Goal: Task Accomplishment & Management: Manage account settings

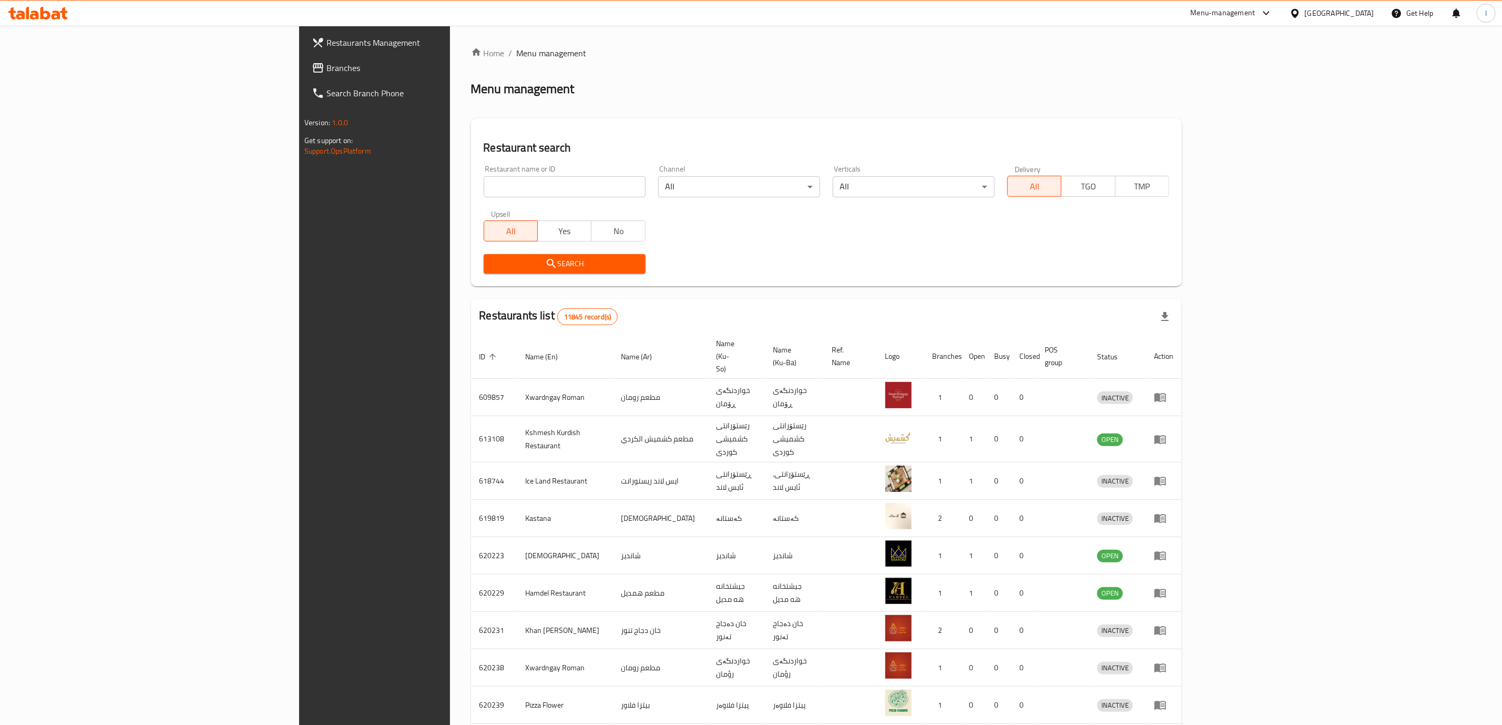
click at [546, 217] on div "All Yes No" at bounding box center [565, 226] width 162 height 32
click at [535, 170] on div "Restaurant name or ID Restaurant name or ID" at bounding box center [565, 181] width 162 height 32
click at [535, 177] on input "search" at bounding box center [565, 186] width 162 height 21
paste input "[PERSON_NAME]"
type input "[PERSON_NAME]"
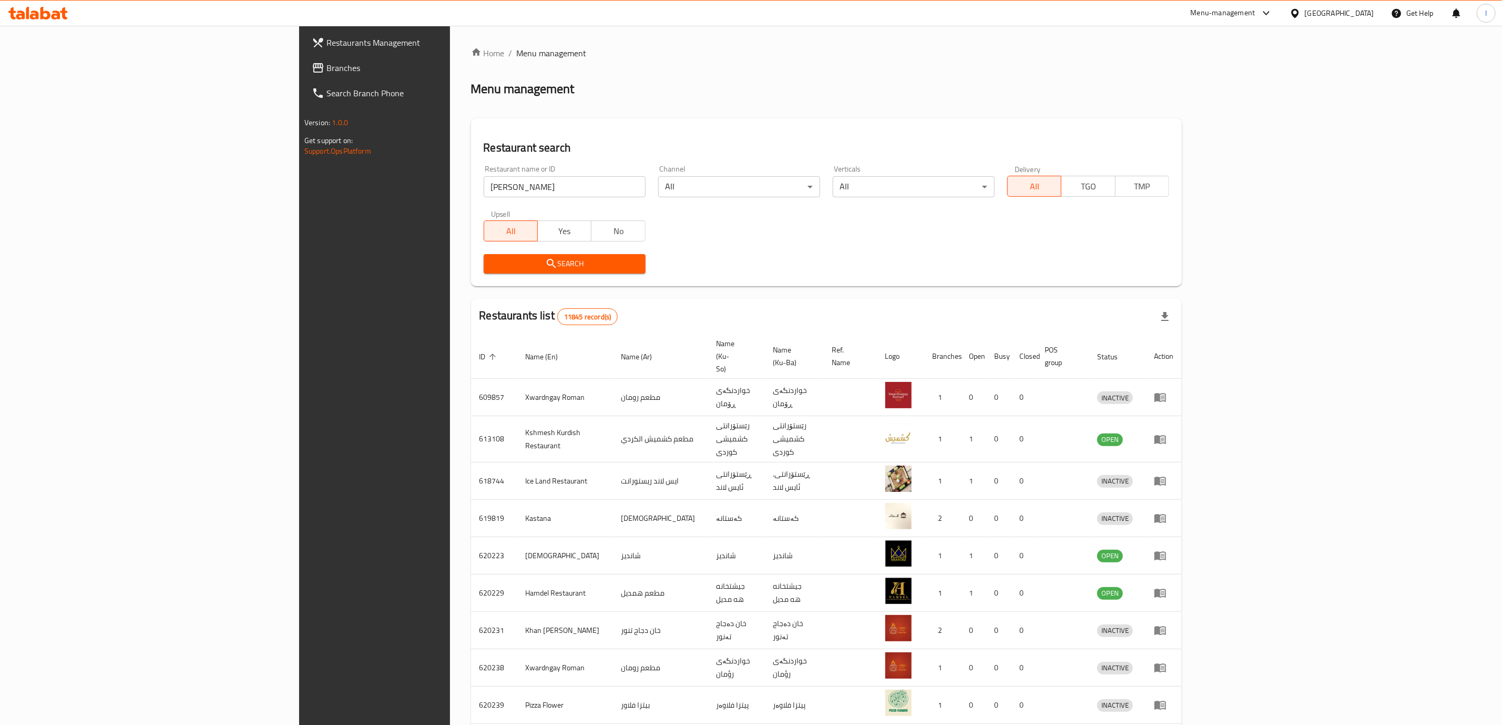
click at [492, 262] on span "Search" at bounding box center [564, 263] width 145 height 13
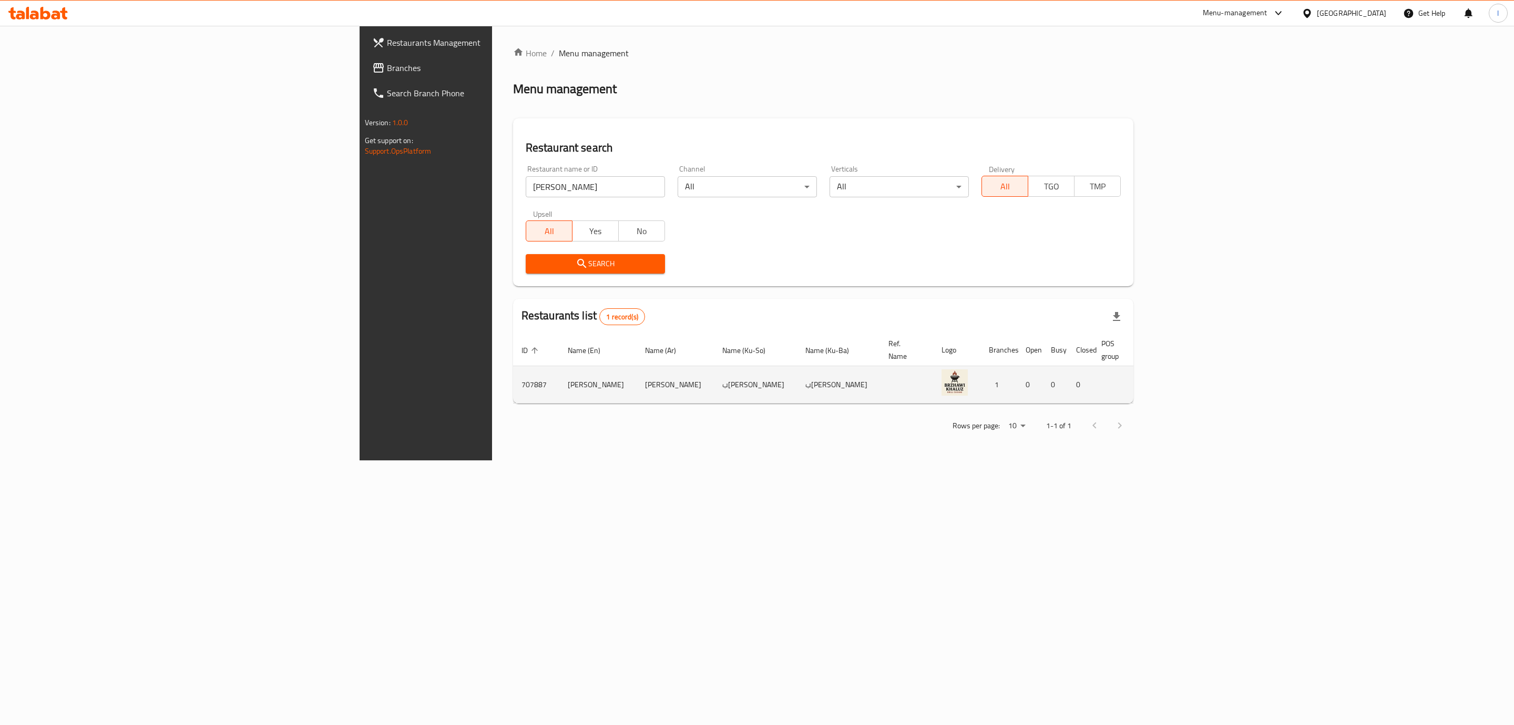
click at [1223, 381] on icon "enhanced table" at bounding box center [1217, 385] width 12 height 9
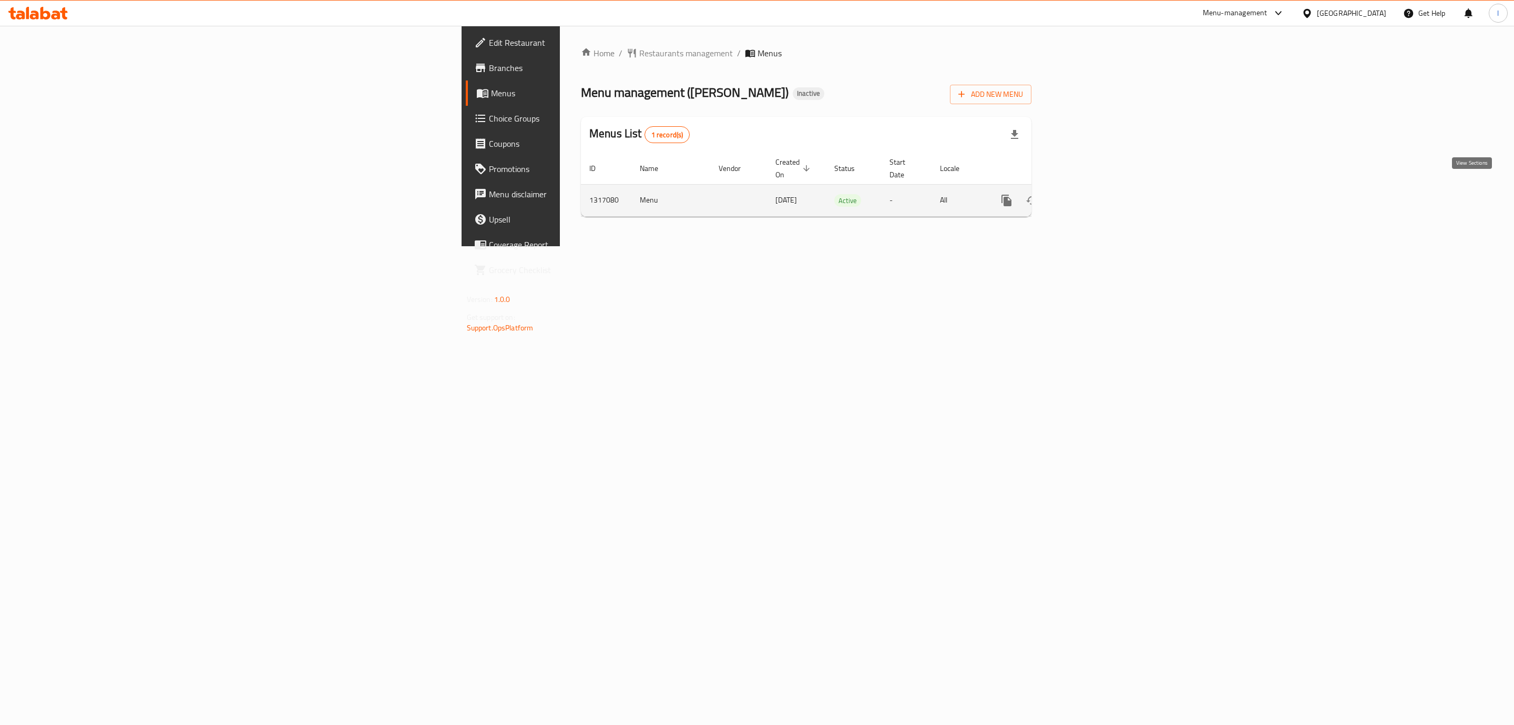
click at [1095, 193] on link "enhanced table" at bounding box center [1082, 200] width 25 height 25
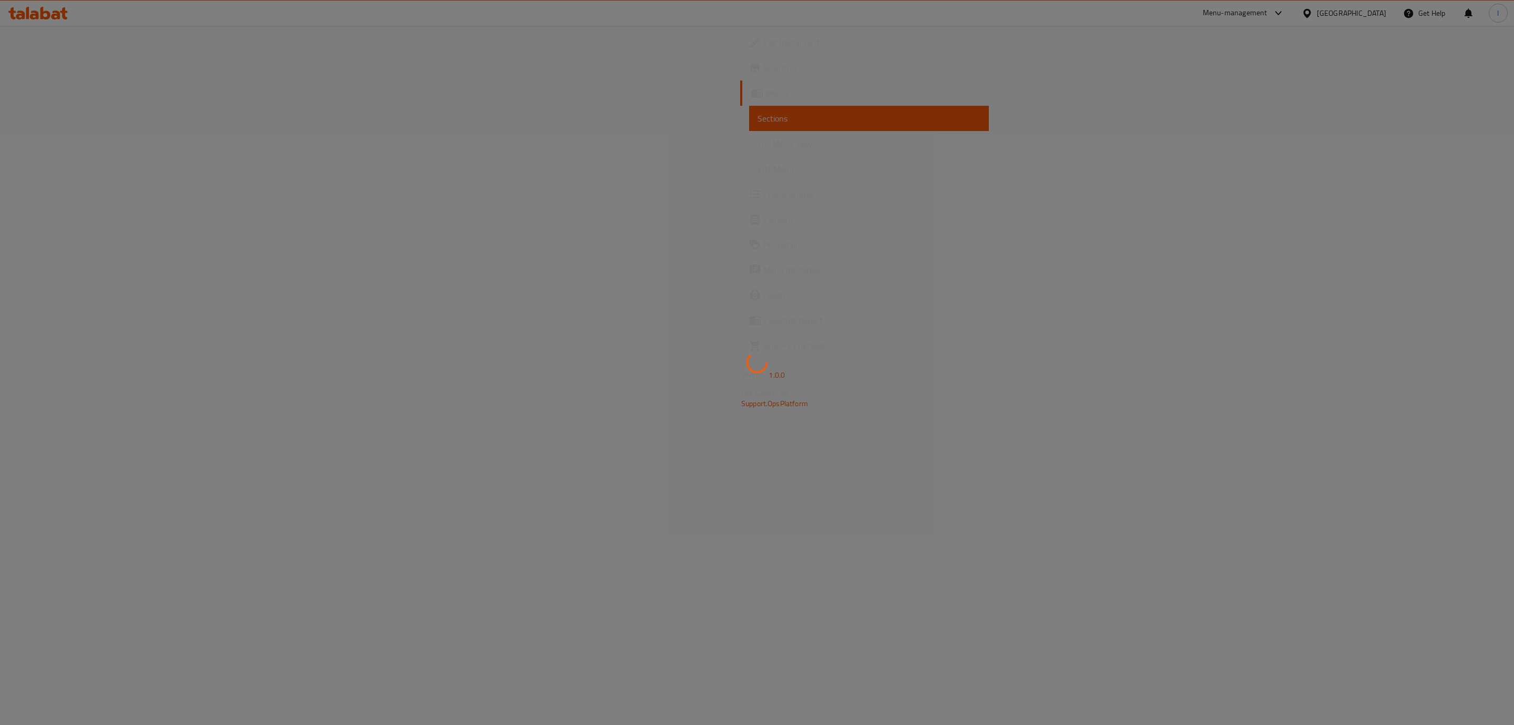
click at [62, 147] on div at bounding box center [757, 362] width 1514 height 725
click at [62, 146] on div at bounding box center [757, 362] width 1514 height 725
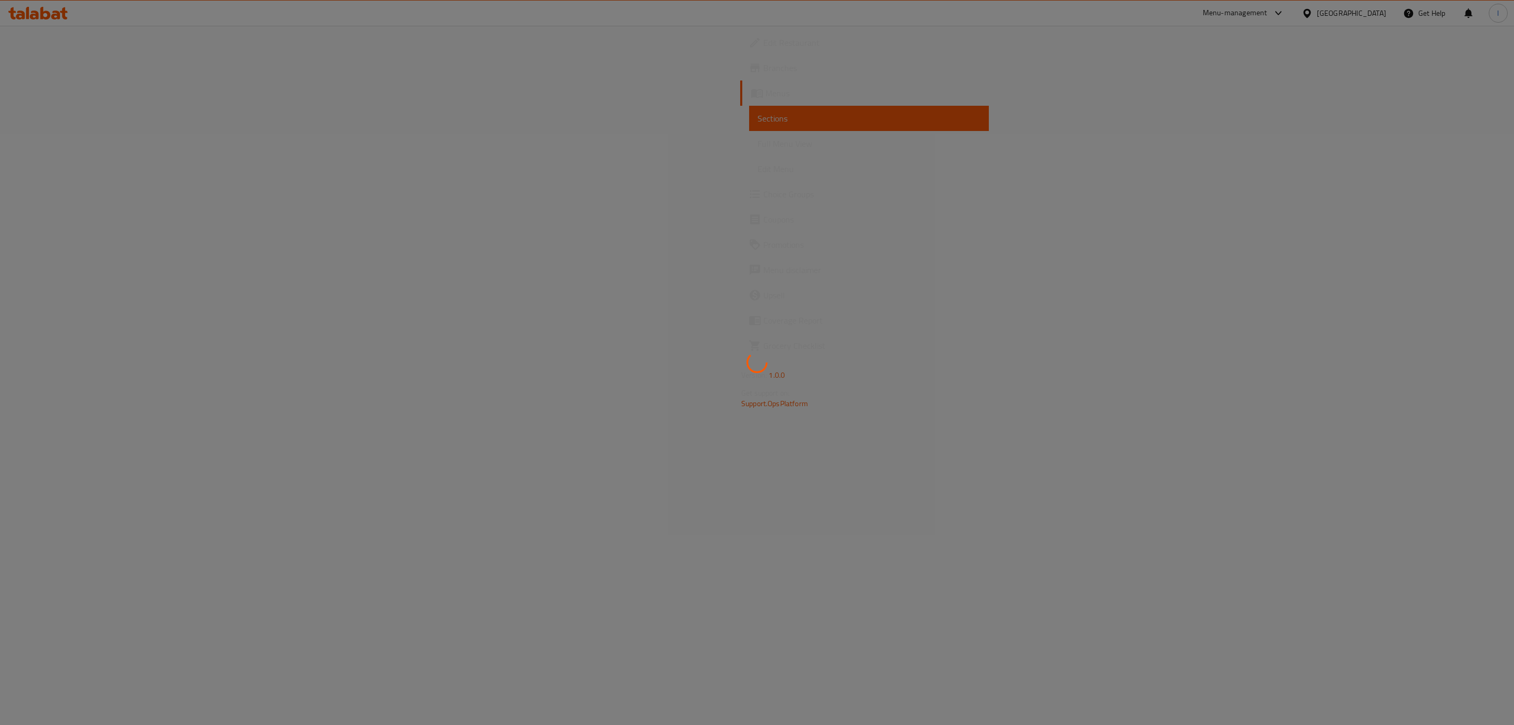
click at [62, 146] on div at bounding box center [757, 362] width 1514 height 725
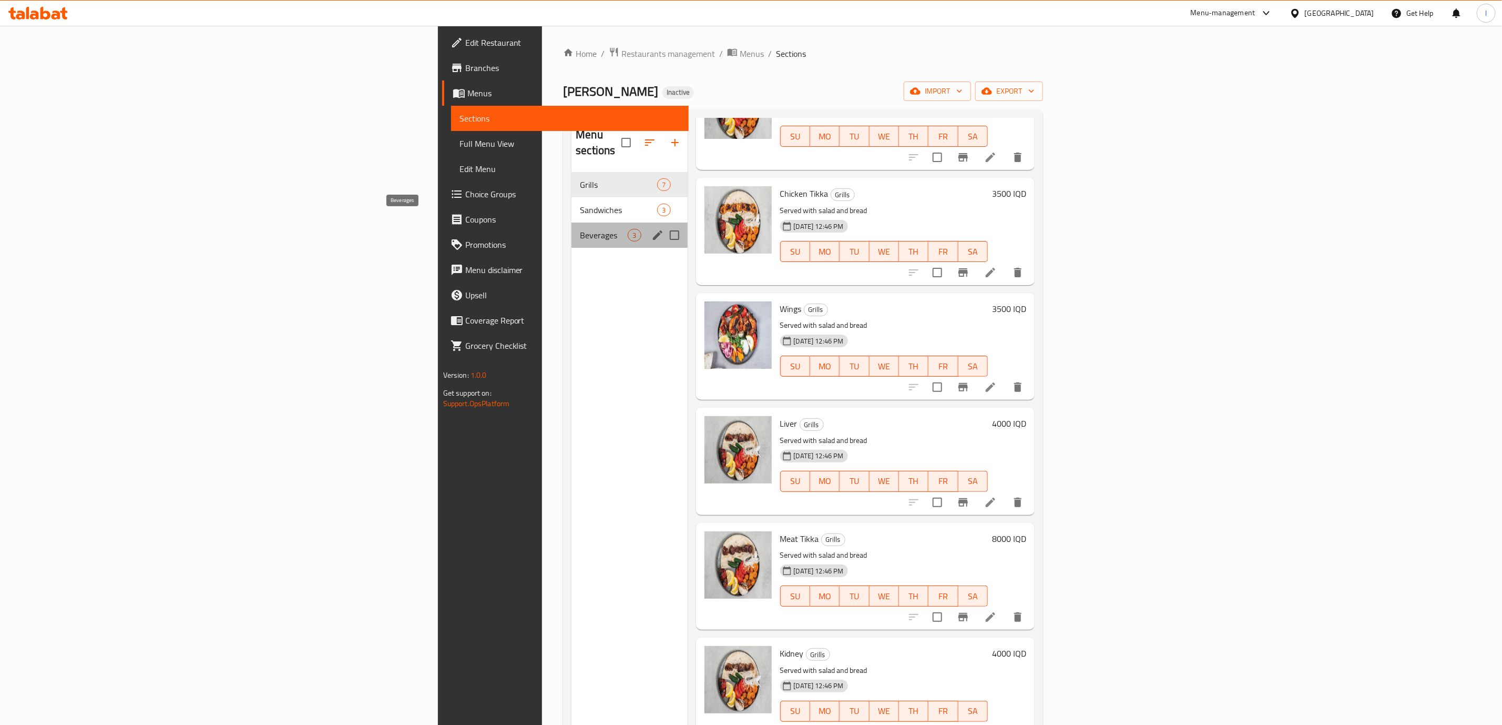
click at [580, 229] on span "Beverages" at bounding box center [604, 235] width 48 height 13
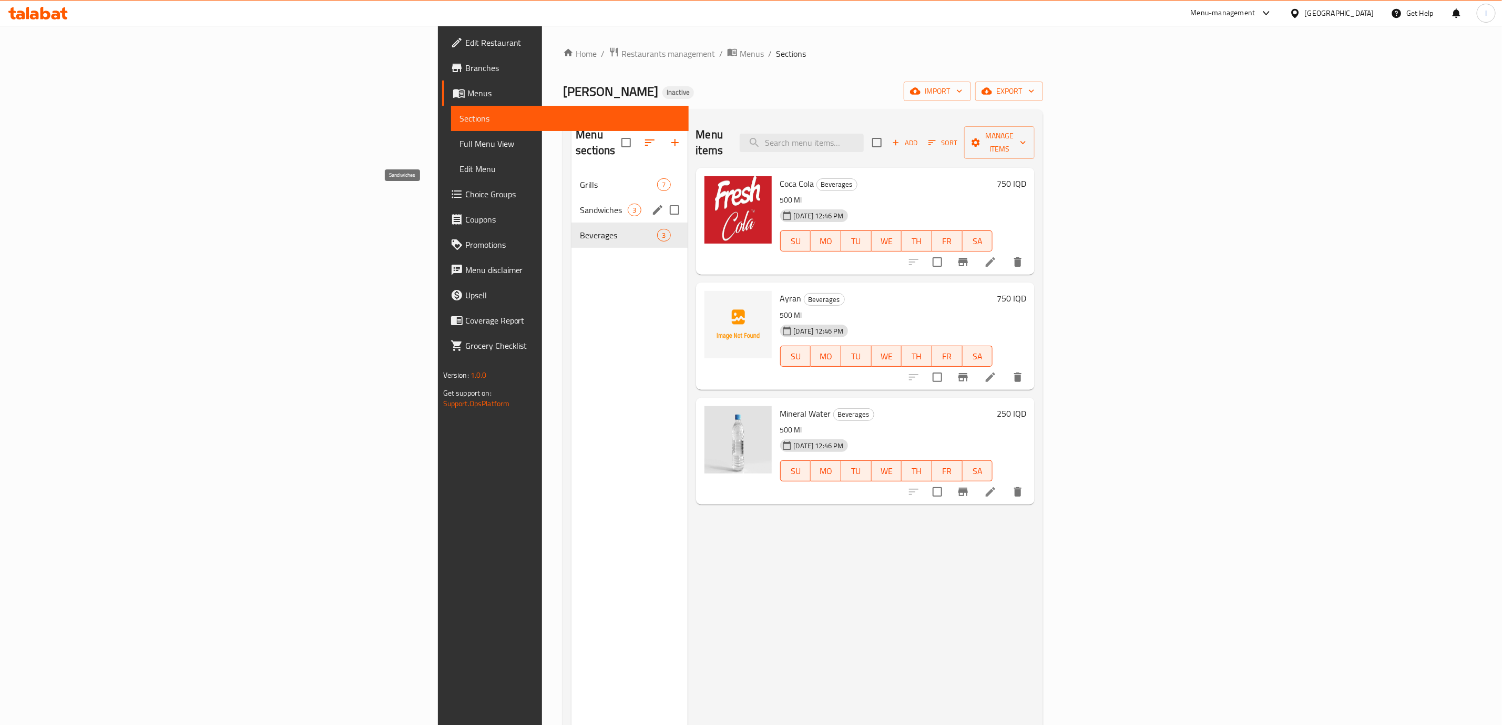
click at [580, 203] on span "Sandwiches" at bounding box center [604, 209] width 48 height 13
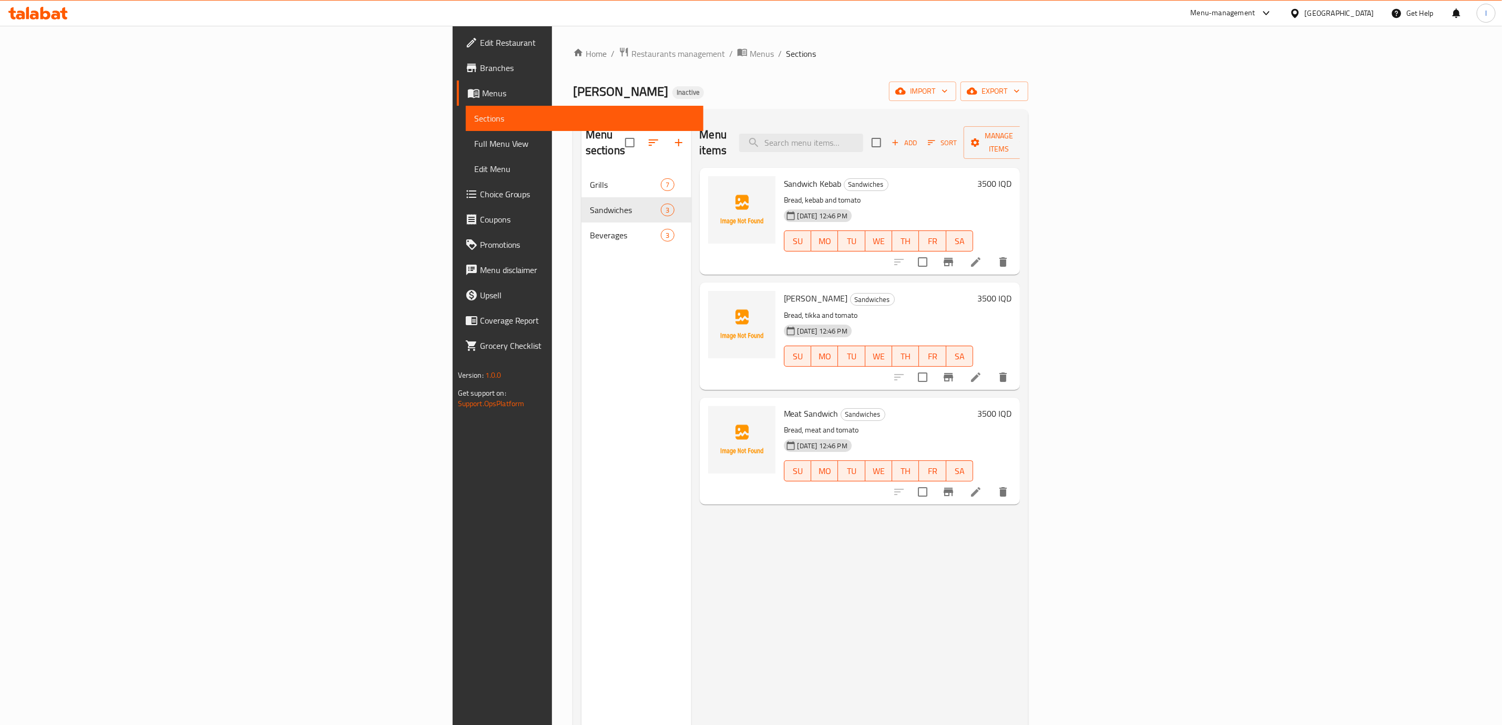
click at [837, 291] on h6 "Tikka Sandwich Sandwiches" at bounding box center [879, 298] width 190 height 15
click at [474, 149] on span "Full Menu View" at bounding box center [584, 143] width 221 height 13
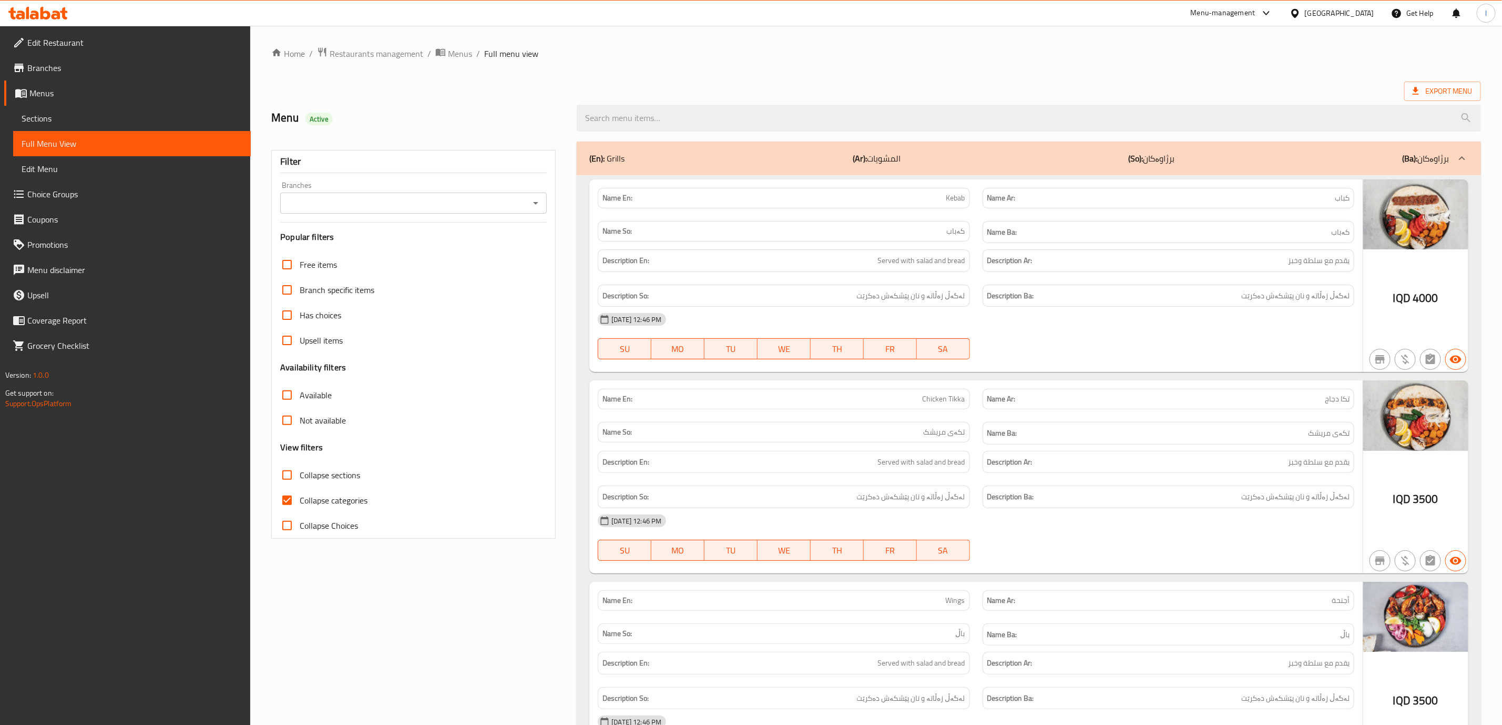
click at [507, 210] on input "Branches" at bounding box center [404, 203] width 243 height 15
click at [478, 243] on li "[PERSON_NAME], Naz Naz" at bounding box center [414, 248] width 266 height 19
type input "[PERSON_NAME], Naz Naz"
click at [351, 502] on span "Collapse categories" at bounding box center [334, 500] width 68 height 13
click at [300, 502] on input "Collapse categories" at bounding box center [286, 499] width 25 height 25
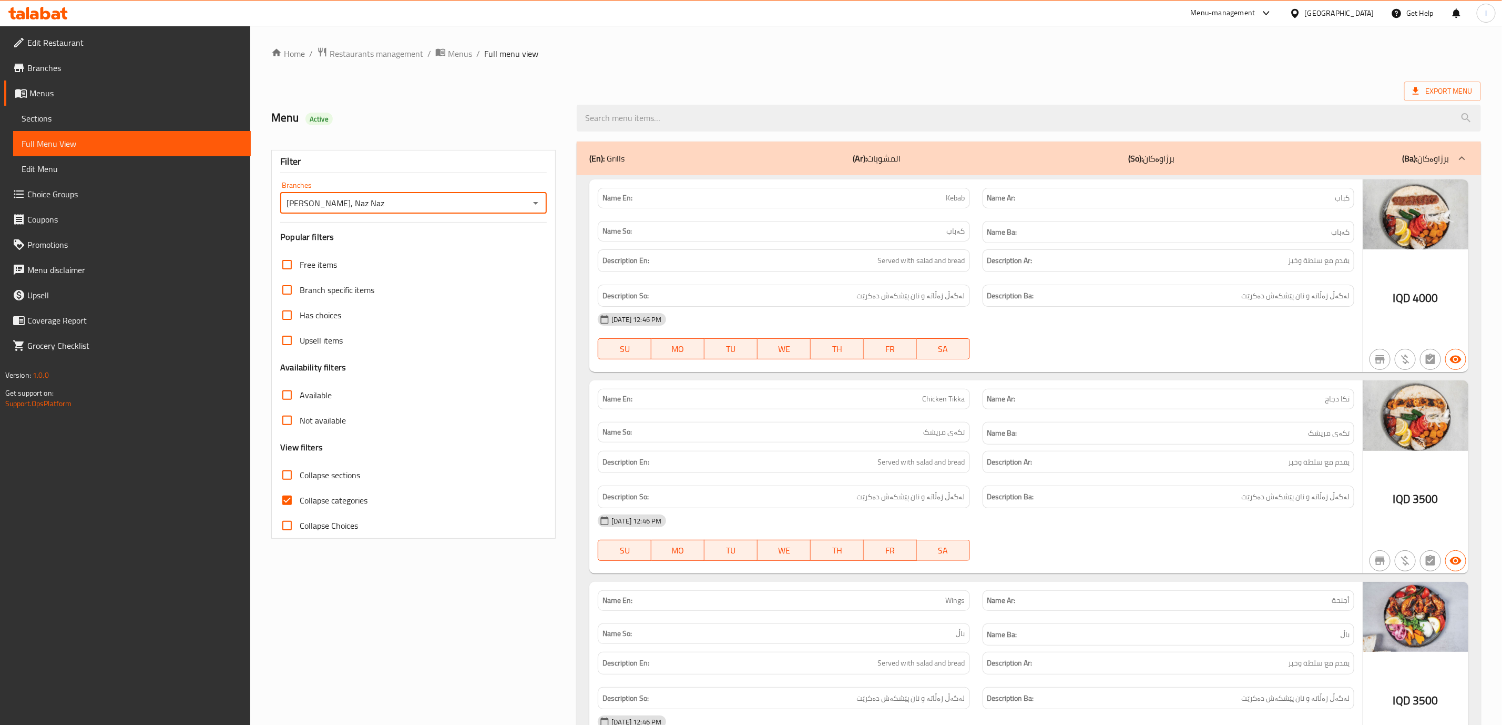
checkbox input "false"
click at [330, 473] on span "Collapse sections" at bounding box center [330, 475] width 60 height 13
click at [300, 473] on input "Collapse sections" at bounding box center [286, 474] width 25 height 25
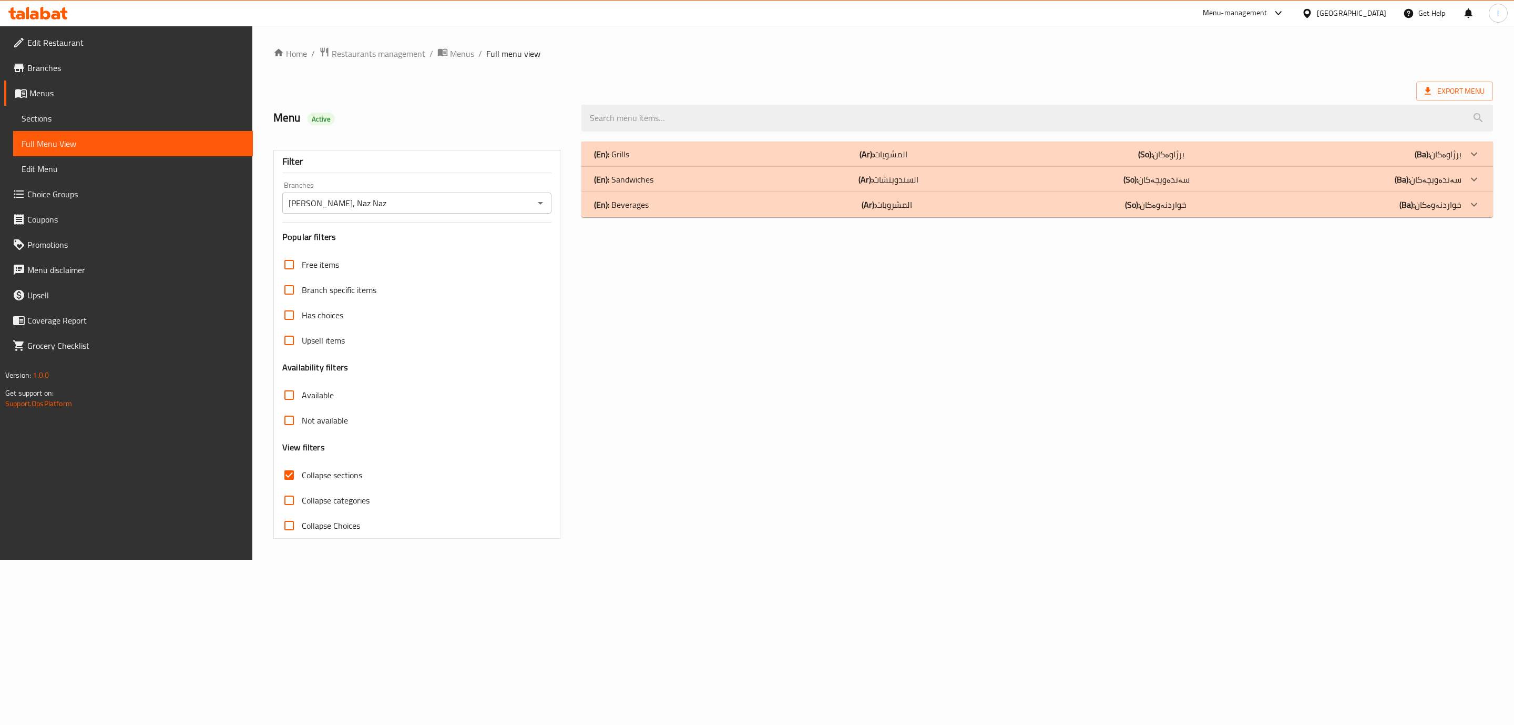
click at [330, 473] on span "Collapse sections" at bounding box center [332, 475] width 60 height 13
click at [302, 473] on input "Collapse sections" at bounding box center [289, 474] width 25 height 25
checkbox input "false"
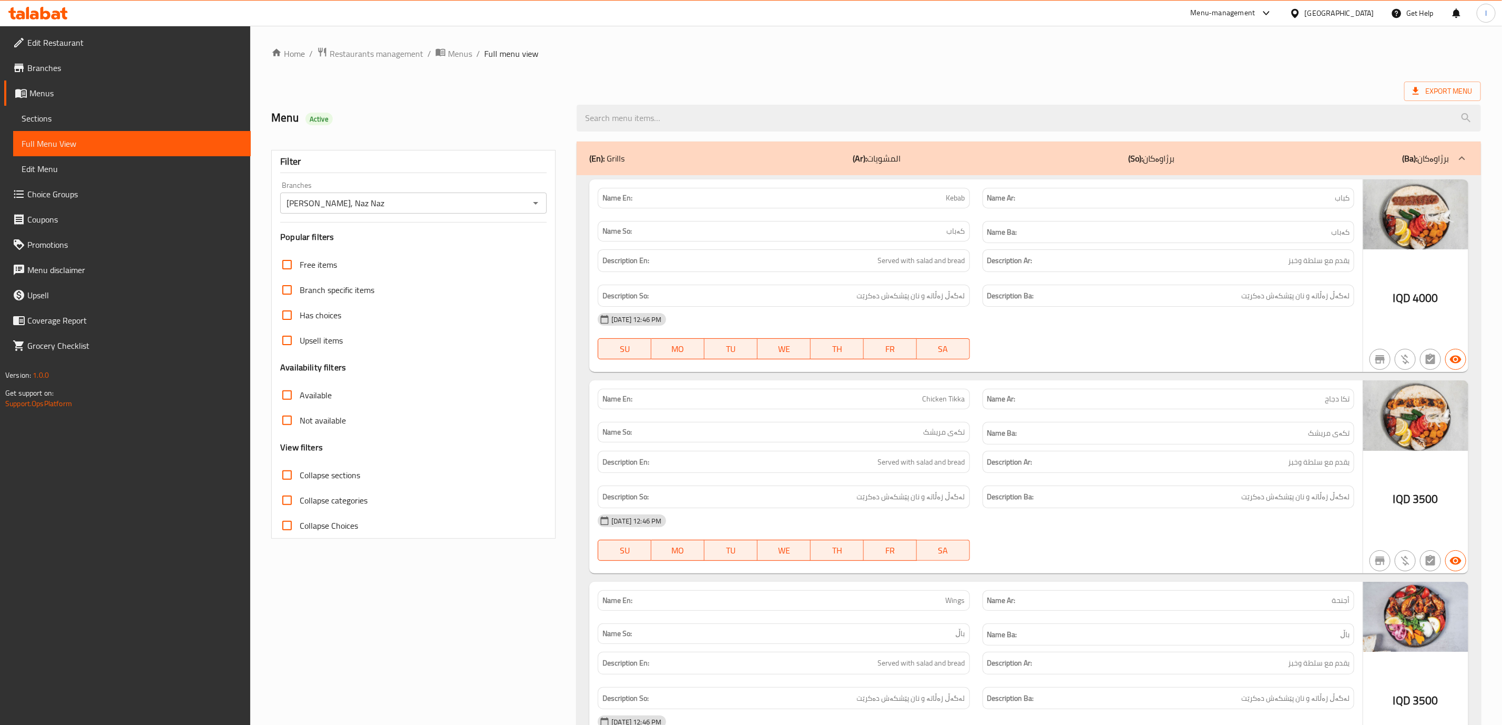
click at [1229, 404] on p "Name Ar: تكا دجاج" at bounding box center [1168, 398] width 362 height 11
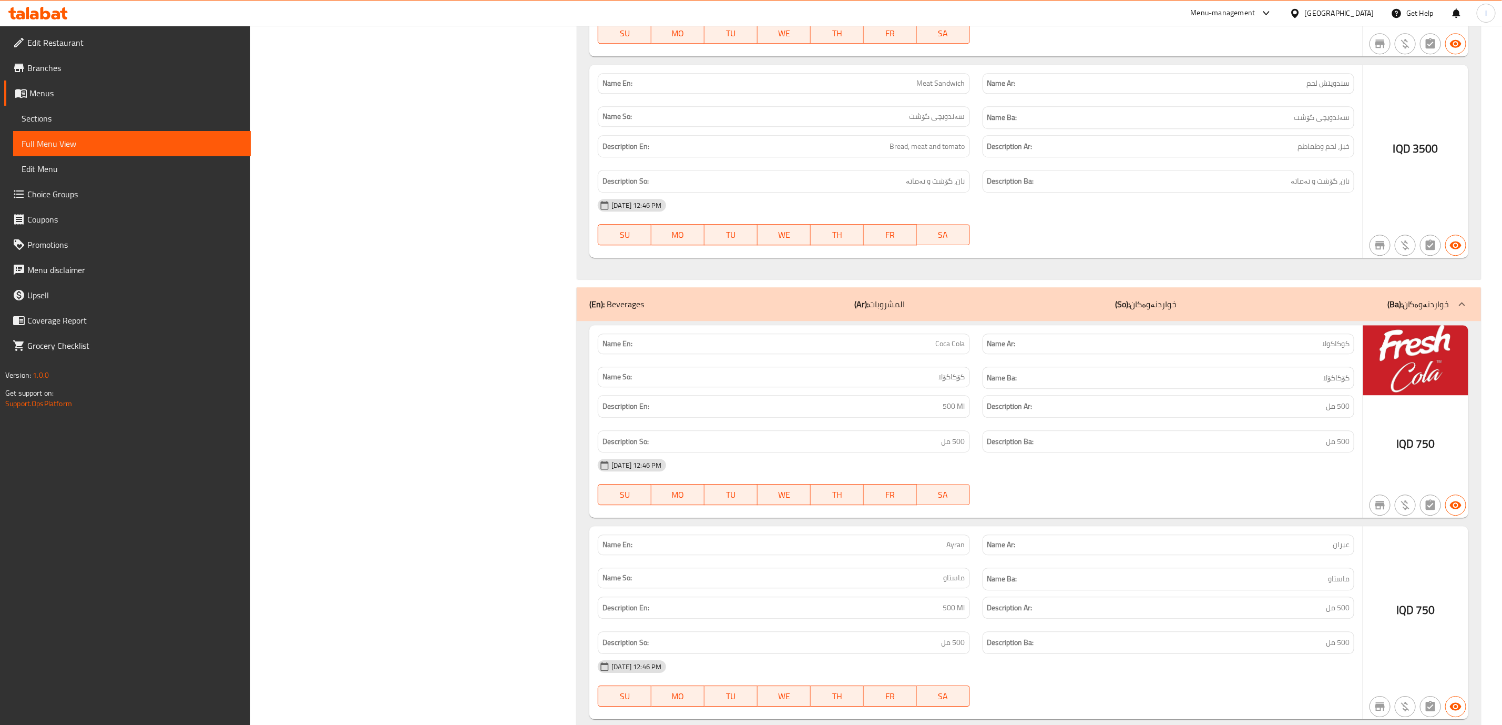
click at [1254, 310] on div "(En): Beverages (Ar): المشروبات (So): خواردنەوەکان (Ba): خواردنەوەکان" at bounding box center [1019, 304] width 860 height 13
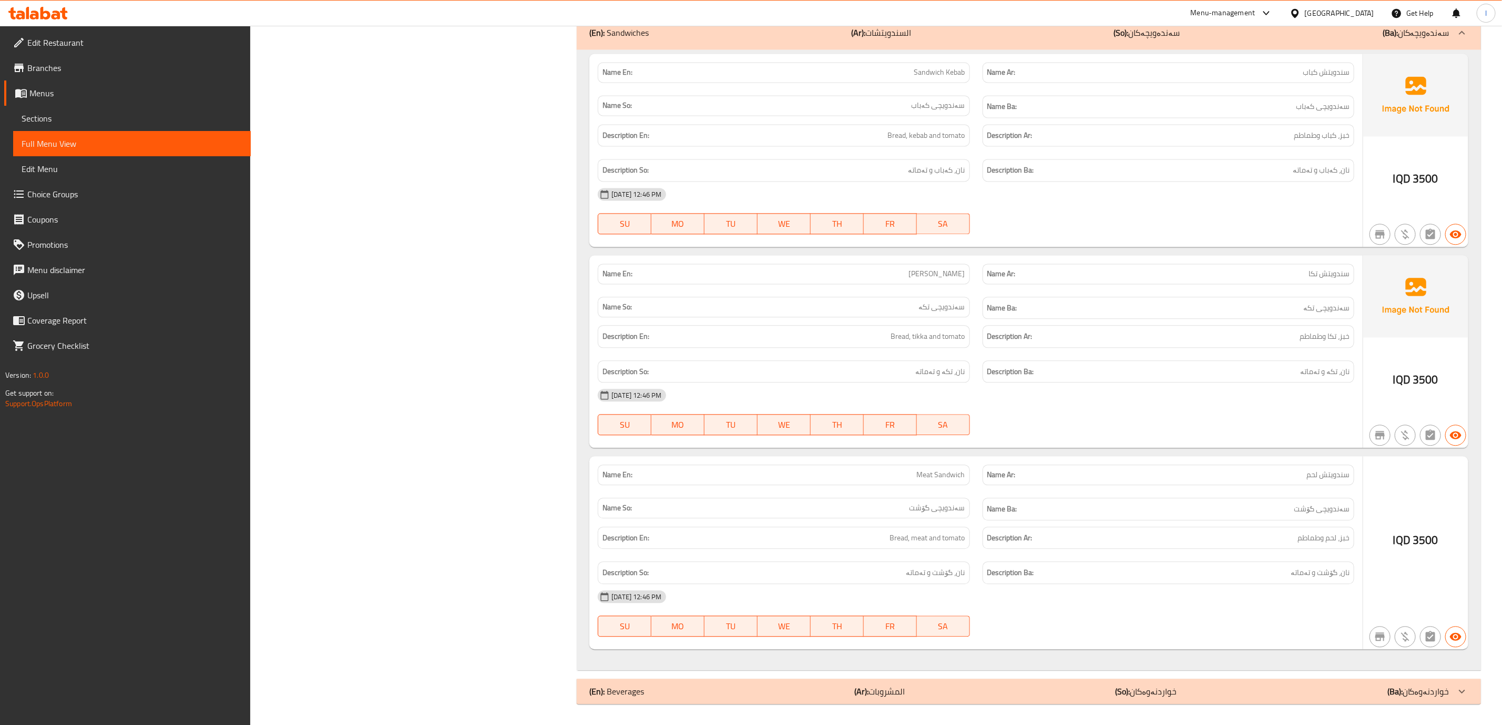
scroll to position [1612, 0]
click at [1073, 695] on div "(En): Beverages (Ar): المشروبات (So): خواردنەوەکان (Ba): خواردنەوەکان" at bounding box center [1019, 691] width 860 height 13
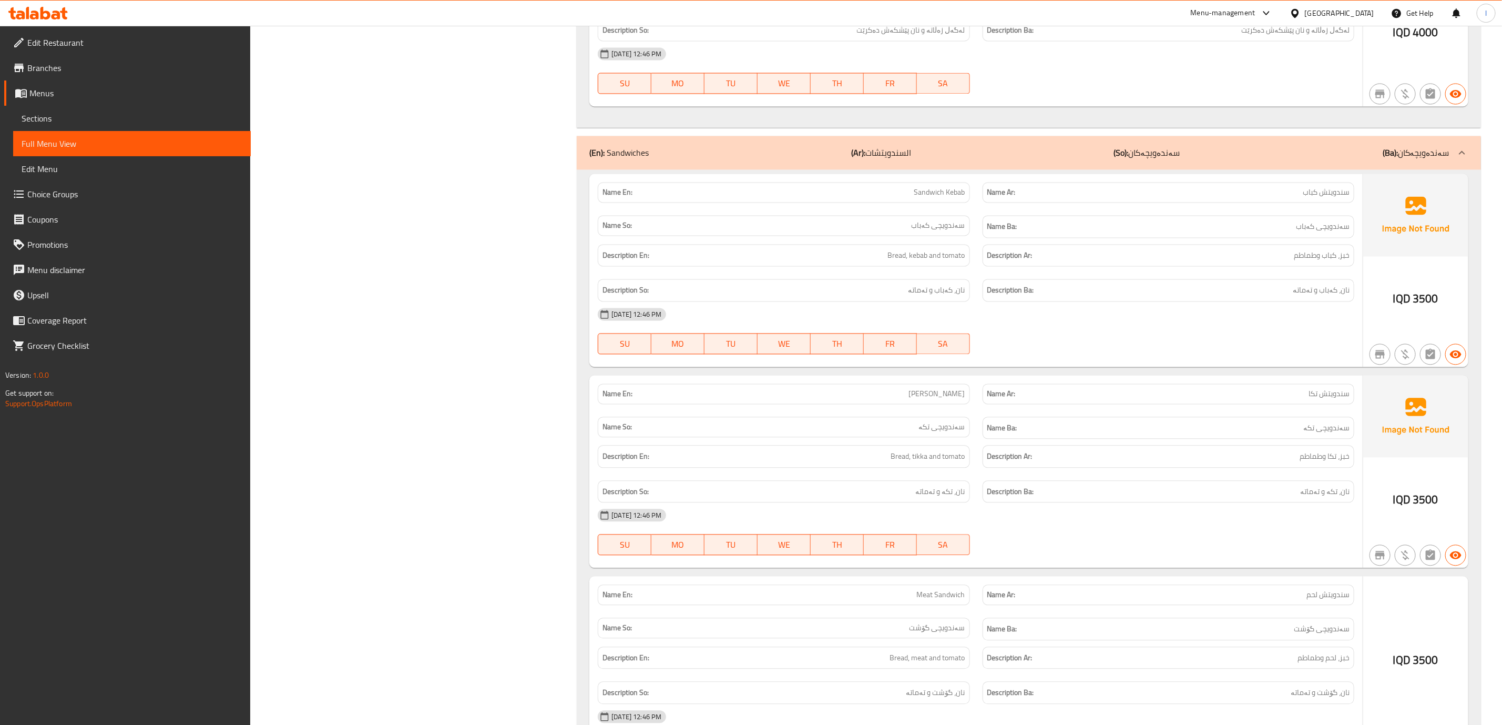
scroll to position [1458, 0]
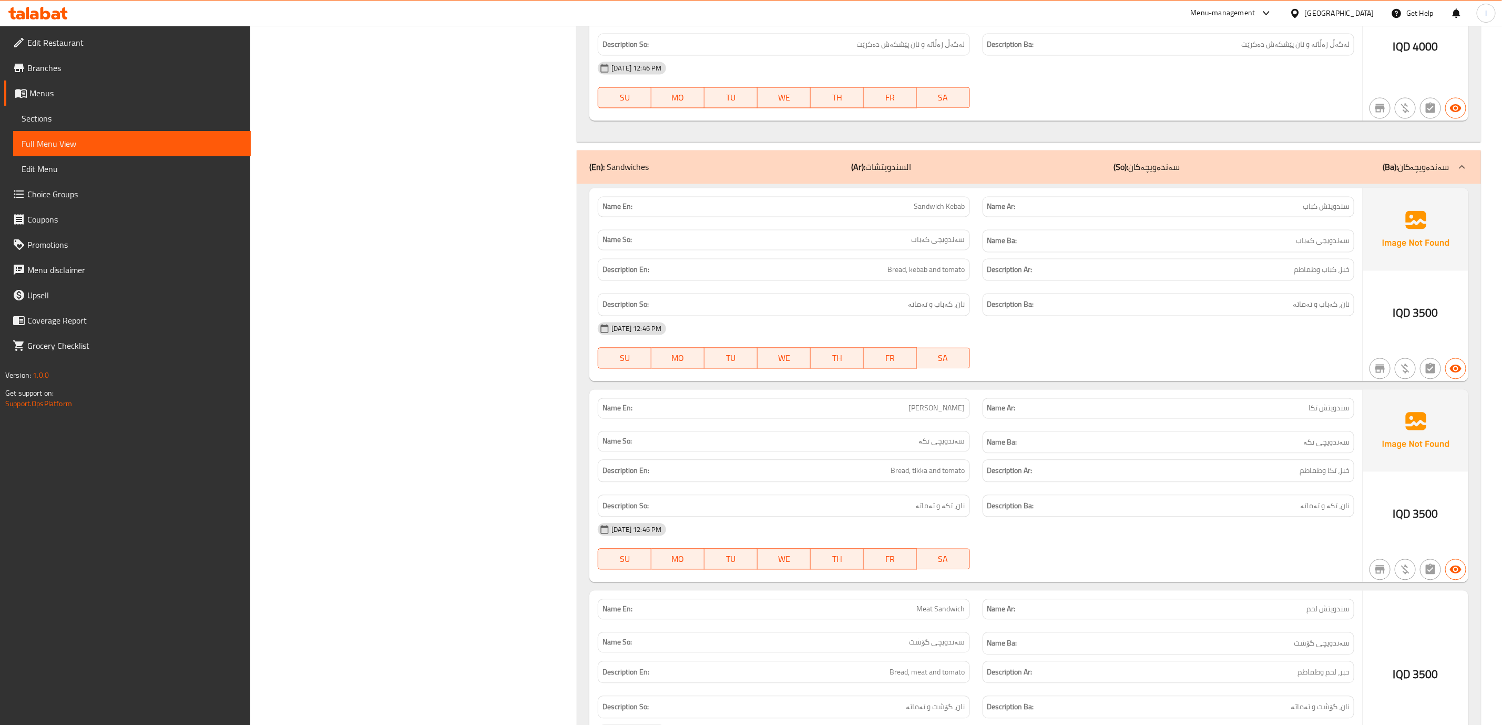
click at [1221, 199] on div "Name En: Sandwich Kebab Name Ar: سندويتش كباب Name So: سەندویچی کەباب Name Ba: …" at bounding box center [1029, 494] width 904 height 620
click at [1226, 174] on div "(En): Sandwiches (Ar): السندويتشات (So): سەندەویچەکان (Ba): سەندەویچەکان" at bounding box center [1019, 167] width 860 height 13
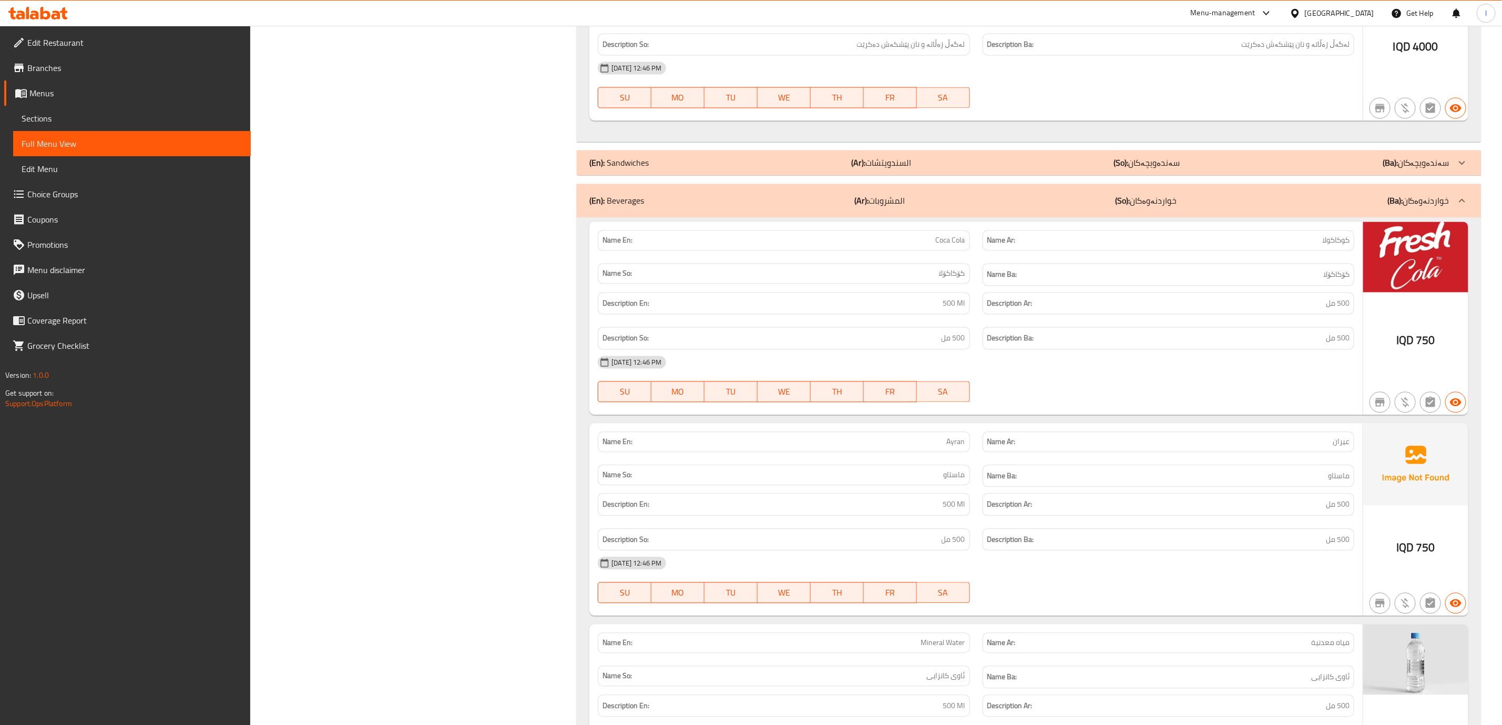
click at [1226, 169] on div "(En): Sandwiches (Ar): السندويتشات (So): سەندەویچەکان (Ba): سەندەویچەکان" at bounding box center [1019, 163] width 860 height 13
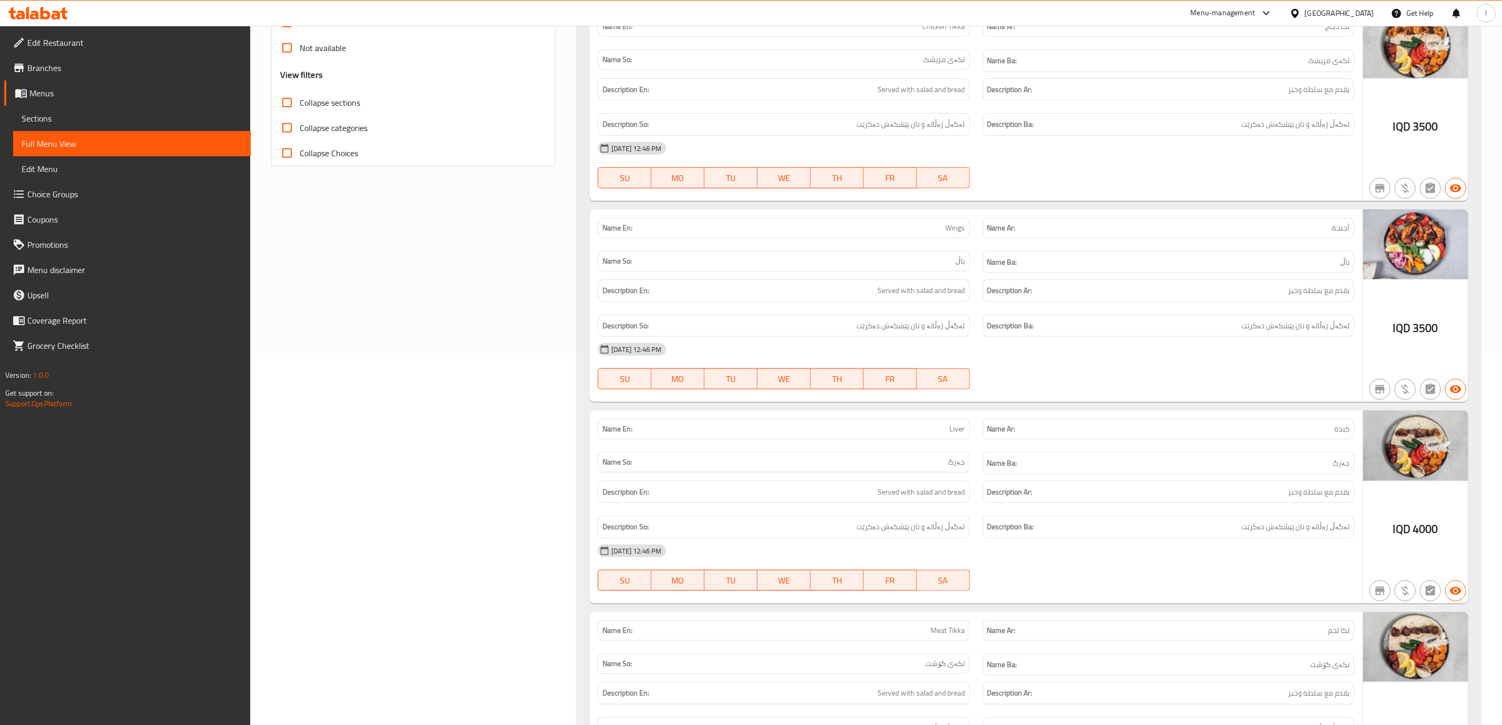
scroll to position [0, 0]
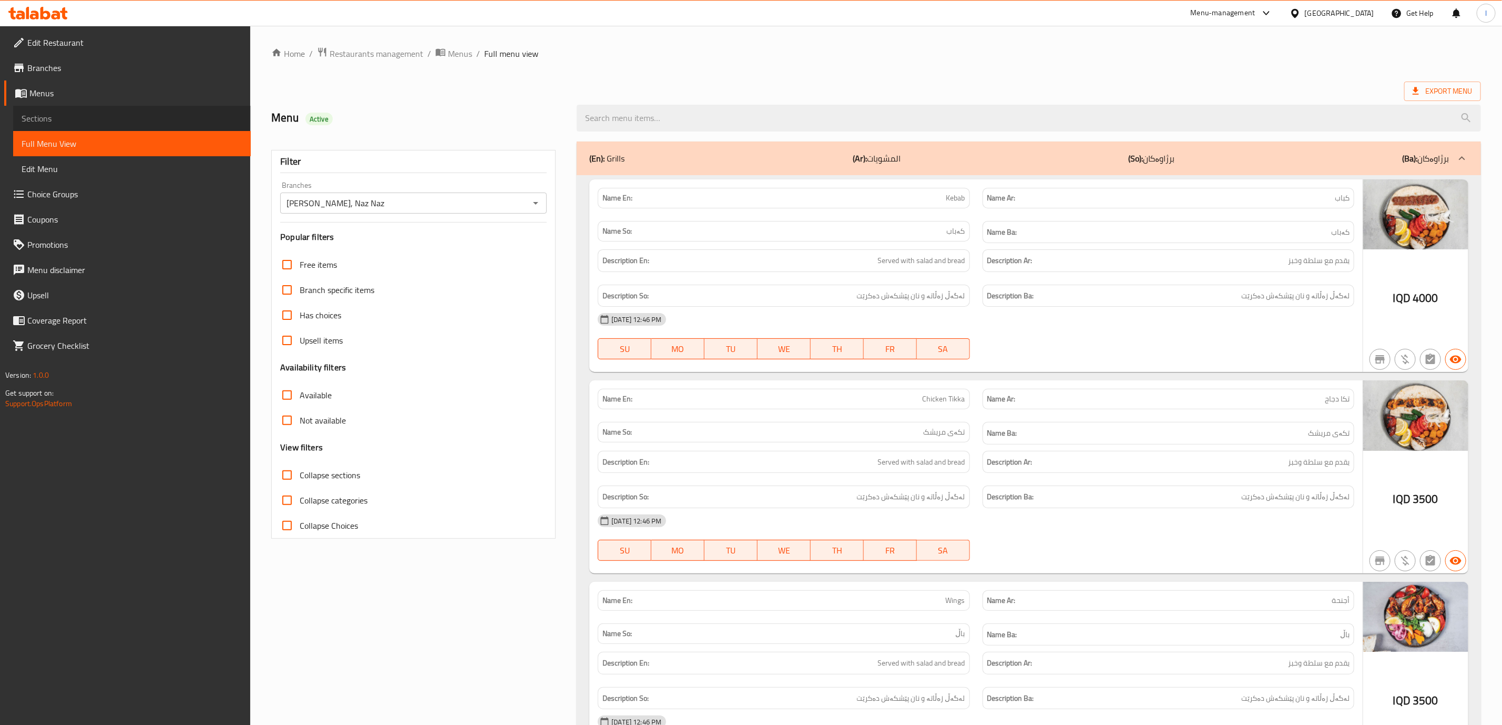
click at [93, 122] on span "Sections" at bounding box center [132, 118] width 221 height 13
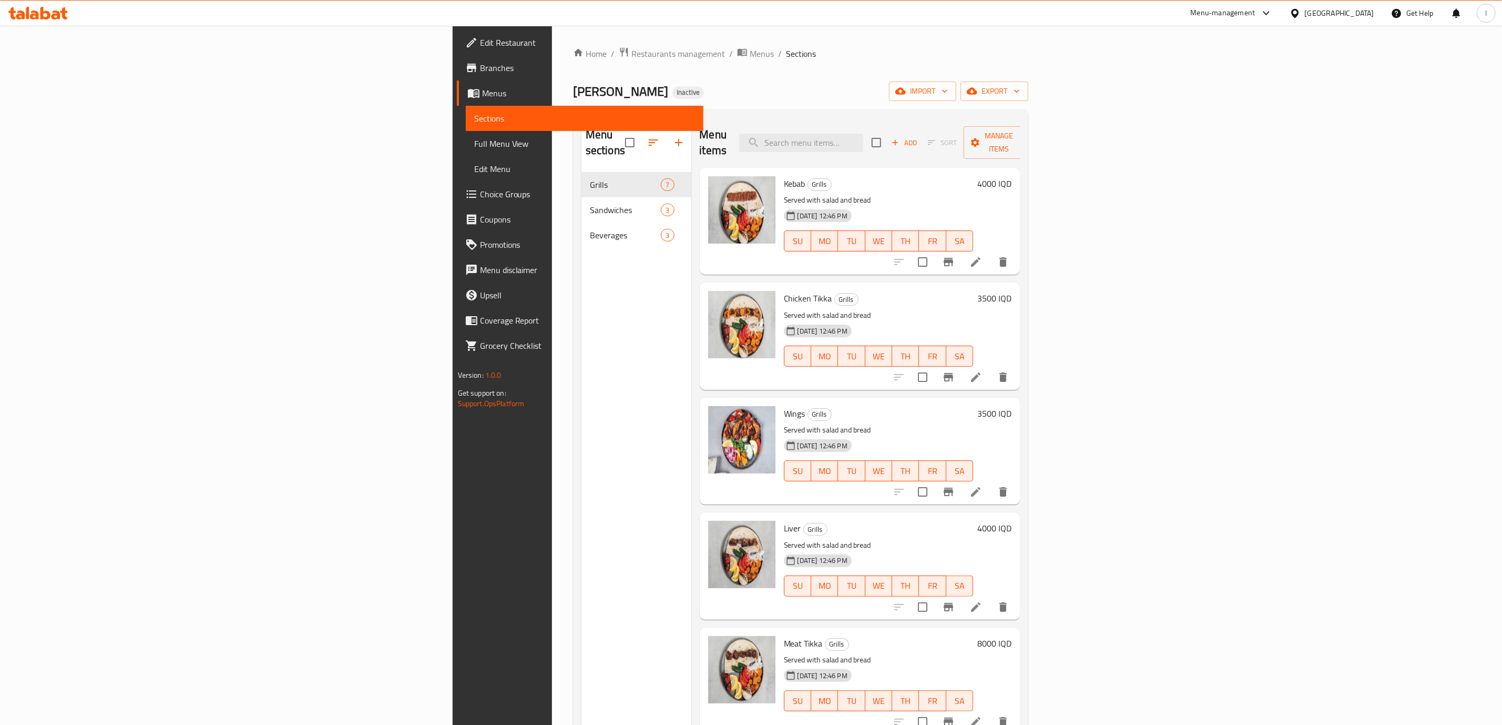
click at [30, 16] on icon at bounding box center [34, 15] width 9 height 9
